Goal: Navigation & Orientation: Go to known website

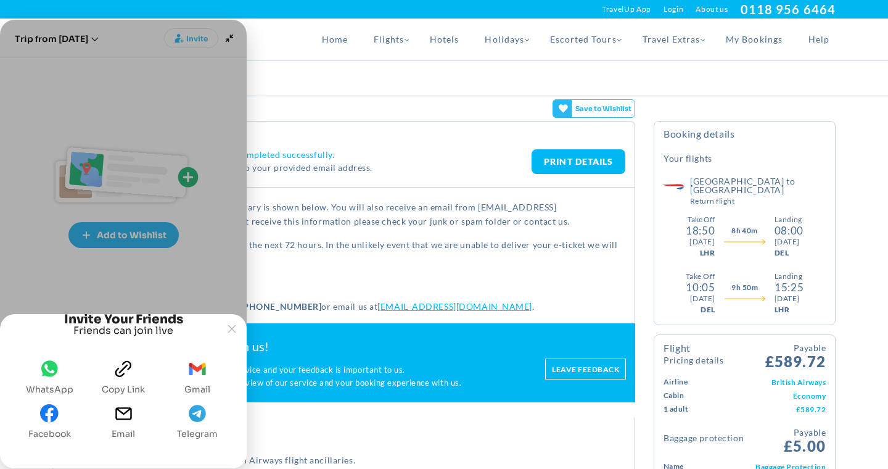
click at [284, 30] on div "Home Flights Flights Homepage [GEOGRAPHIC_DATA] [GEOGRAPHIC_DATA] [GEOGRAPHIC_D…" at bounding box center [444, 40] width 802 height 42
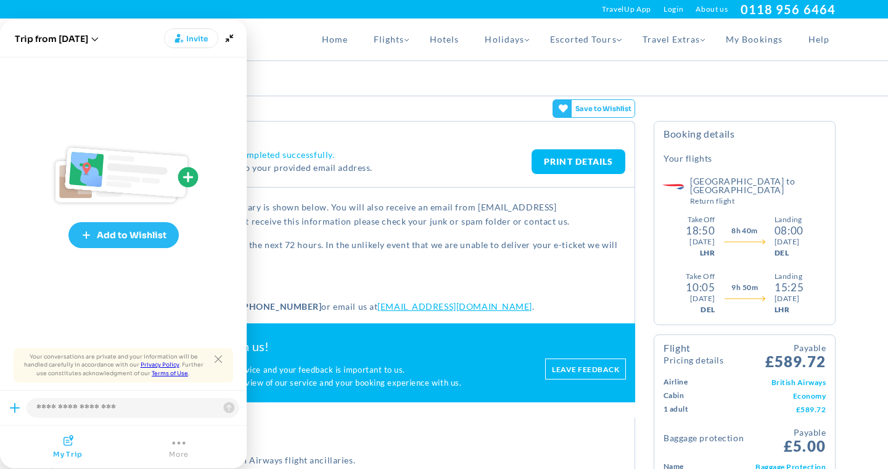
click at [284, 30] on div "Home Flights Flights Homepage [GEOGRAPHIC_DATA] [GEOGRAPHIC_DATA] [GEOGRAPHIC_D…" at bounding box center [444, 40] width 802 height 42
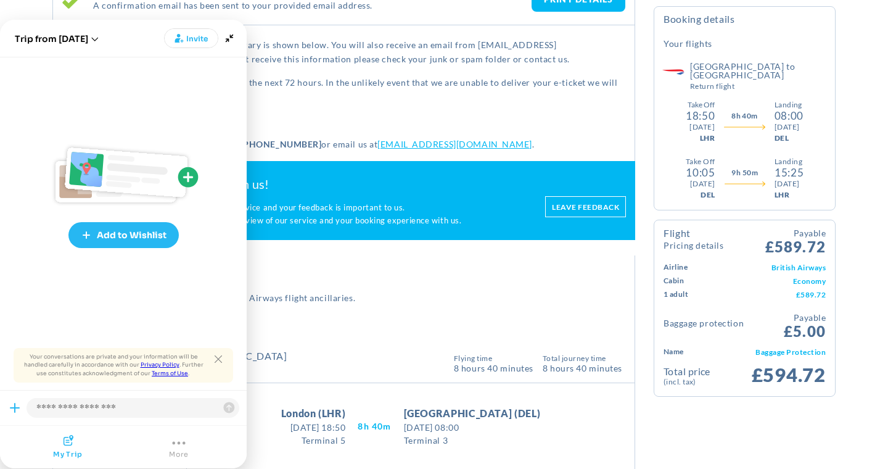
scroll to position [217, 0]
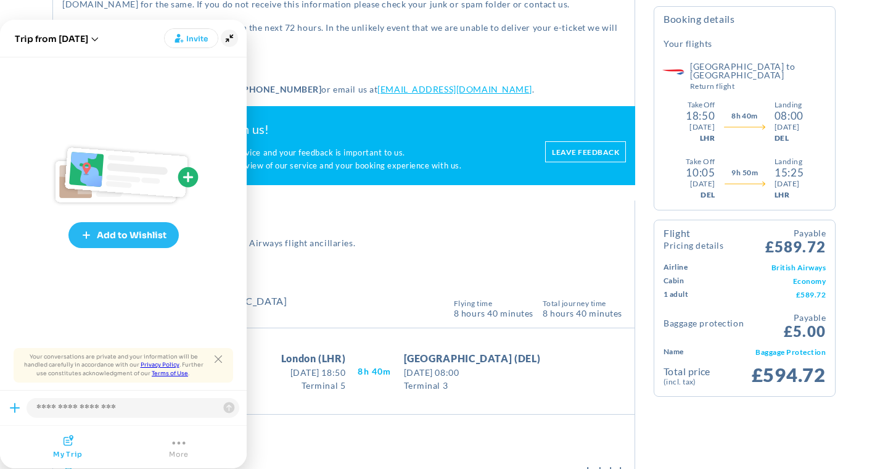
click at [230, 39] on icon "Minimize" at bounding box center [229, 38] width 17 height 17
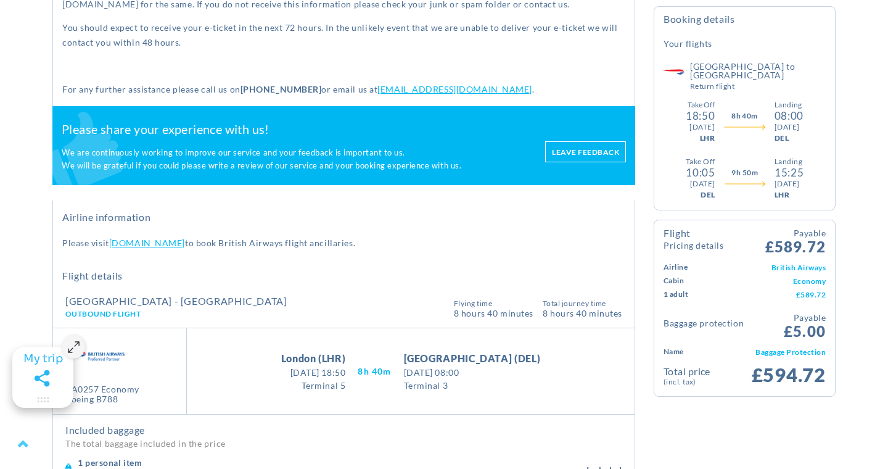
scroll to position [0, 0]
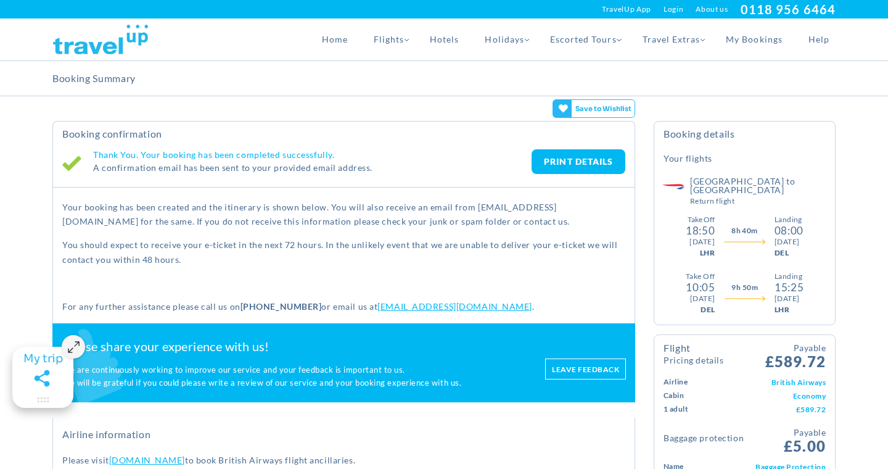
click at [677, 8] on link "Login" at bounding box center [674, 9] width 20 height 19
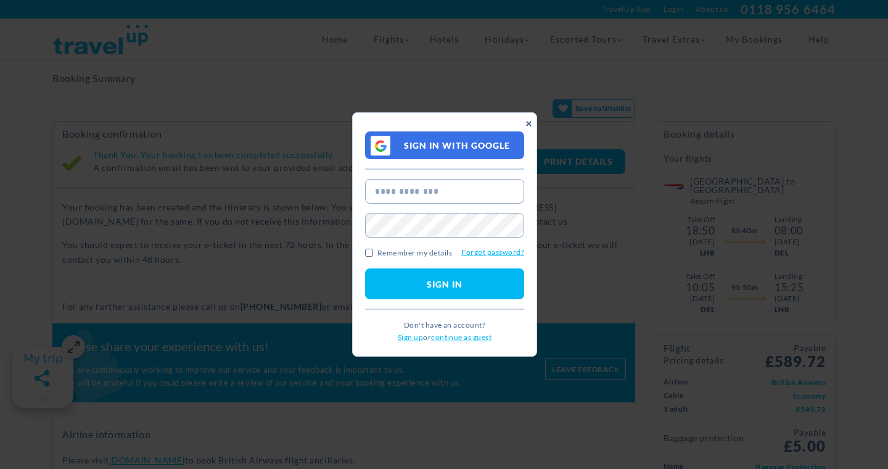
click at [294, 71] on div "× sign in with Google OR Email Password Forgot password? Remember my details si…" at bounding box center [444, 234] width 802 height 469
